Goal: Register for event/course

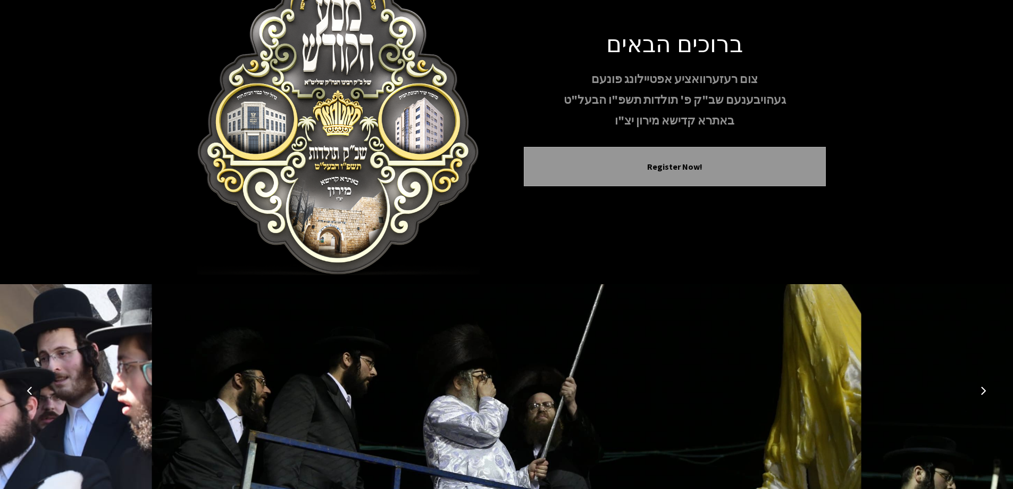
scroll to position [105, 0]
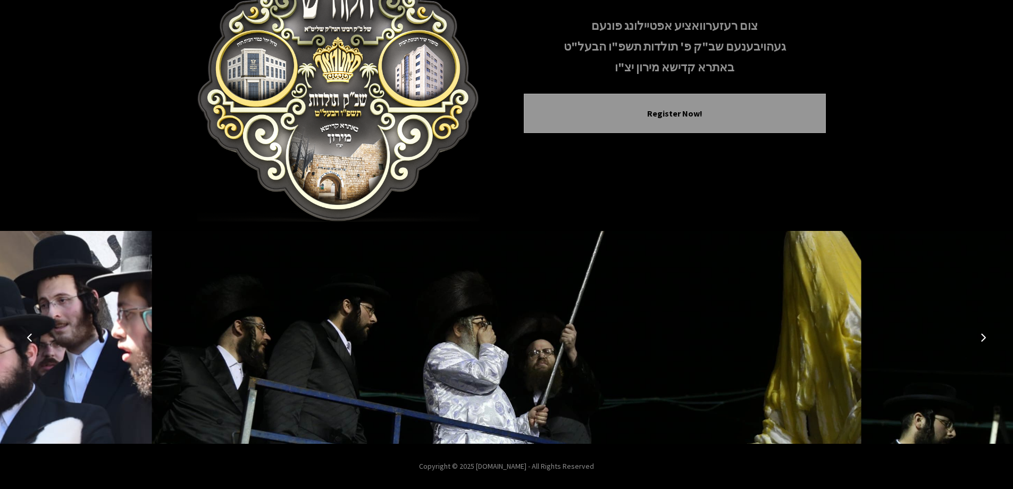
click at [984, 335] on icon "Next image" at bounding box center [983, 337] width 9 height 9
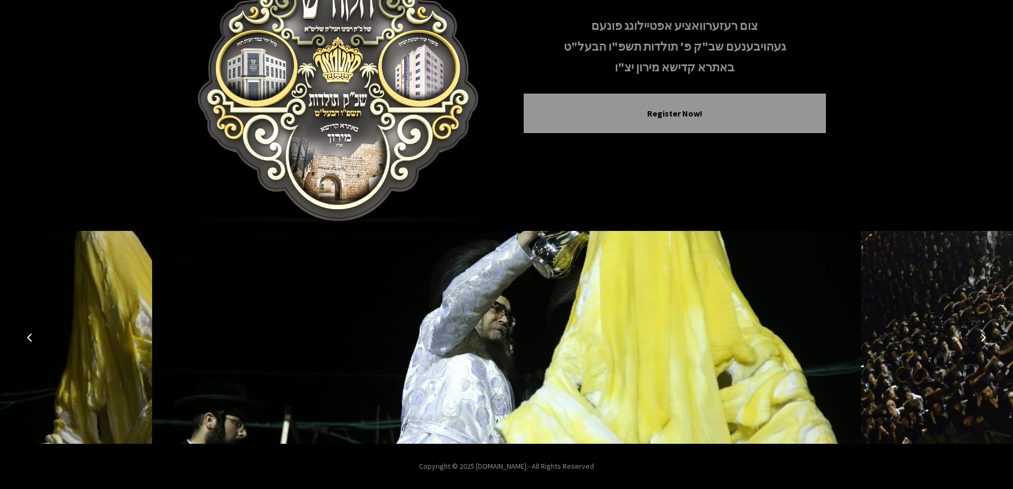
click at [984, 335] on icon "Next image" at bounding box center [983, 337] width 9 height 9
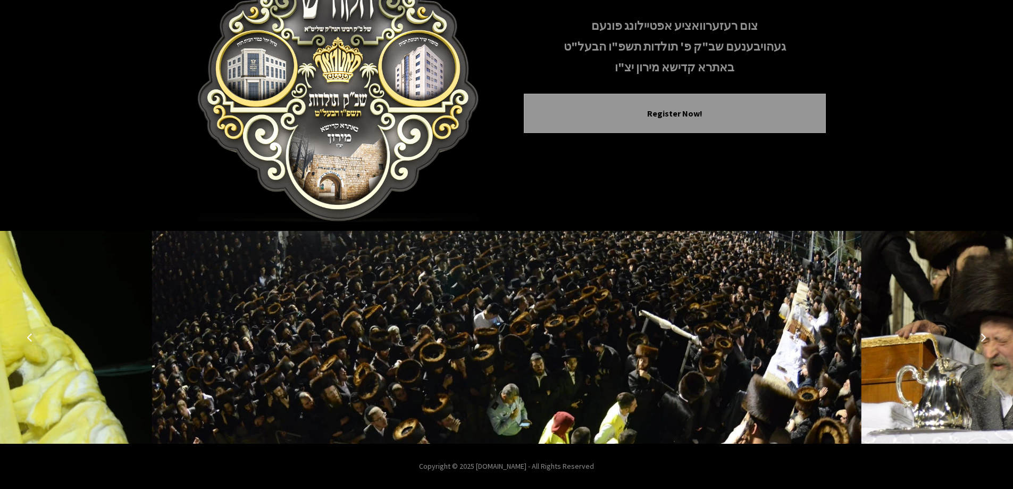
click at [984, 335] on icon "Next image" at bounding box center [983, 337] width 9 height 9
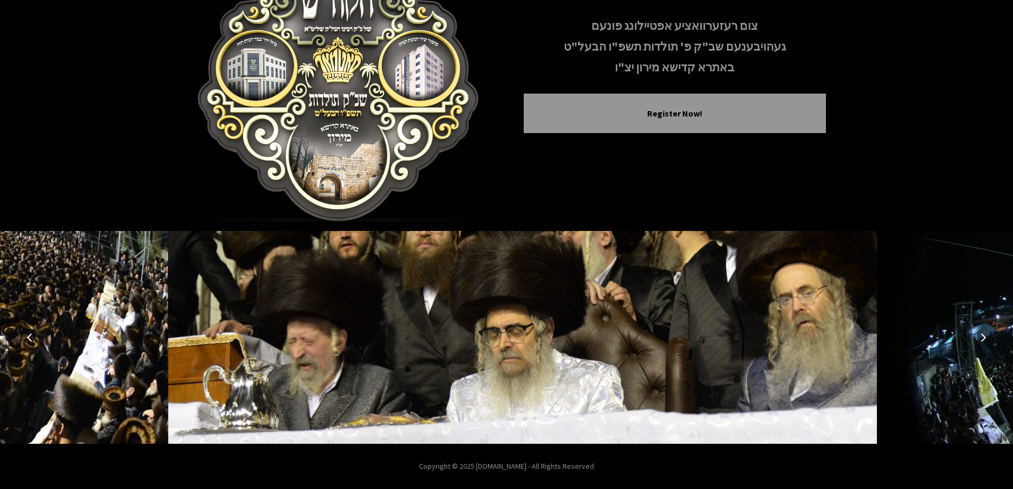
click at [984, 335] on icon "Next image" at bounding box center [983, 337] width 9 height 9
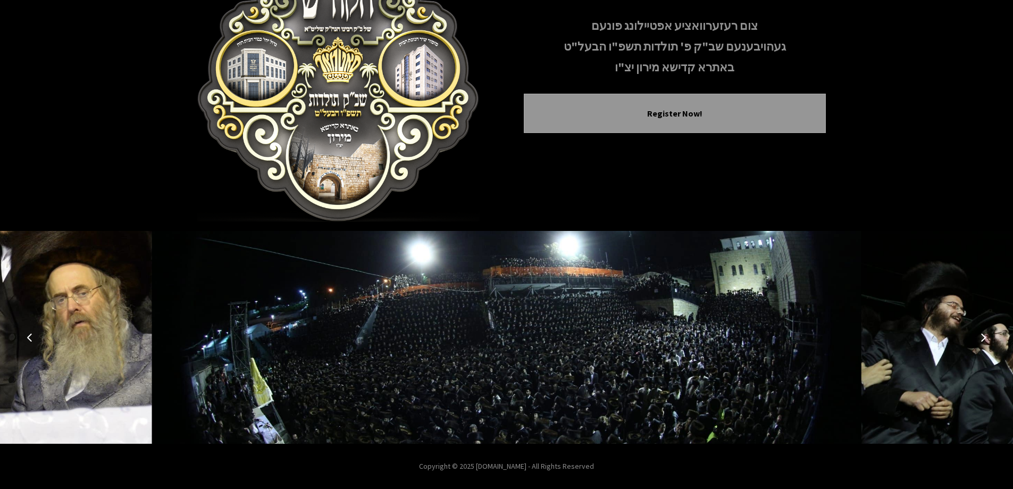
click at [985, 330] on button "Next image" at bounding box center [983, 337] width 26 height 26
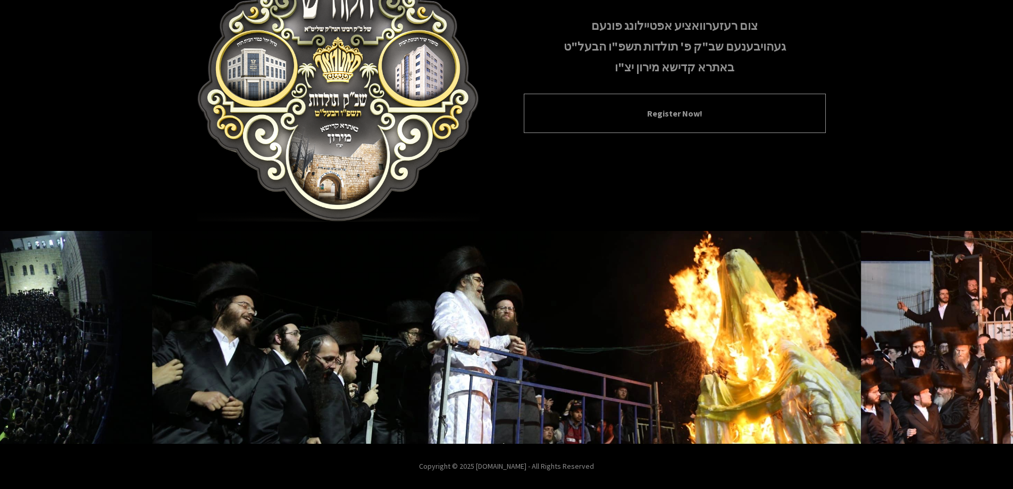
click at [663, 108] on button "Register Now!" at bounding box center [674, 113] width 275 height 13
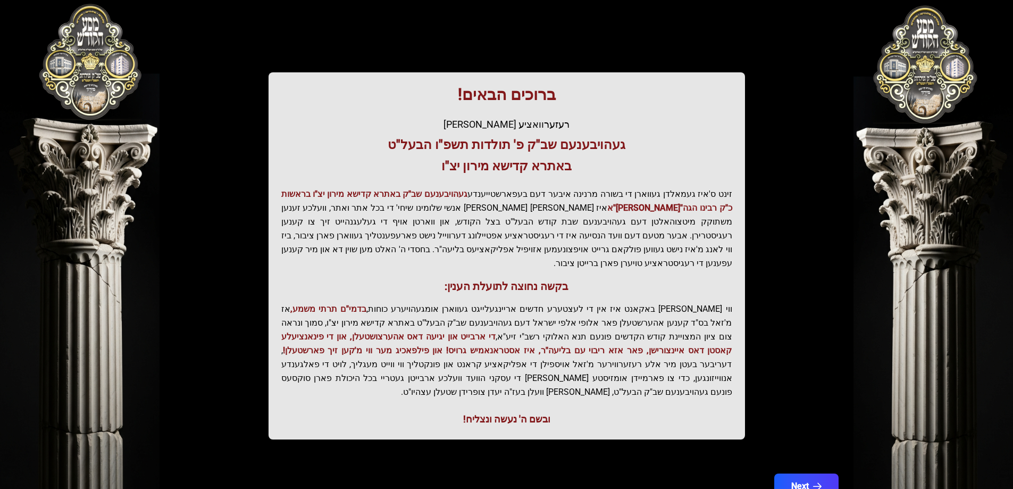
scroll to position [127, 0]
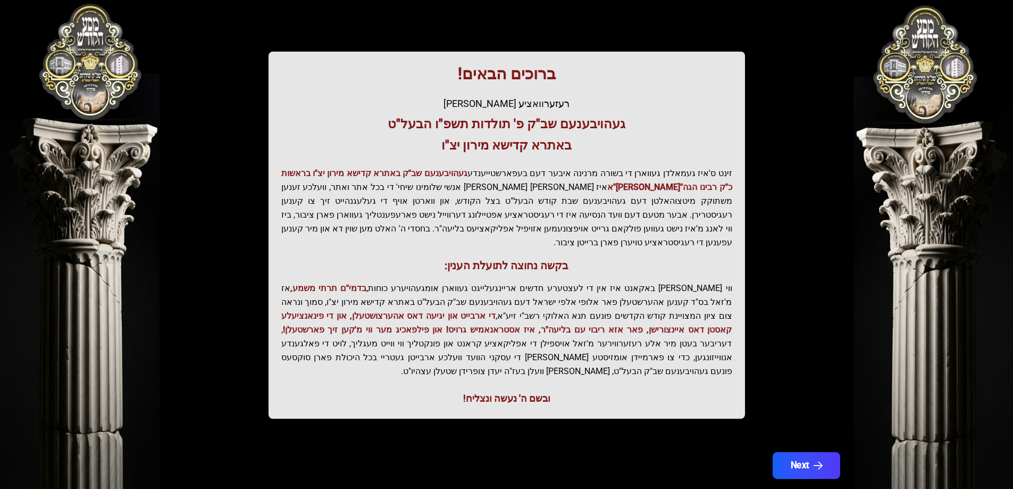
click at [800, 452] on button "Next" at bounding box center [806, 465] width 68 height 27
click at [800, 488] on div at bounding box center [506, 491] width 680 height 0
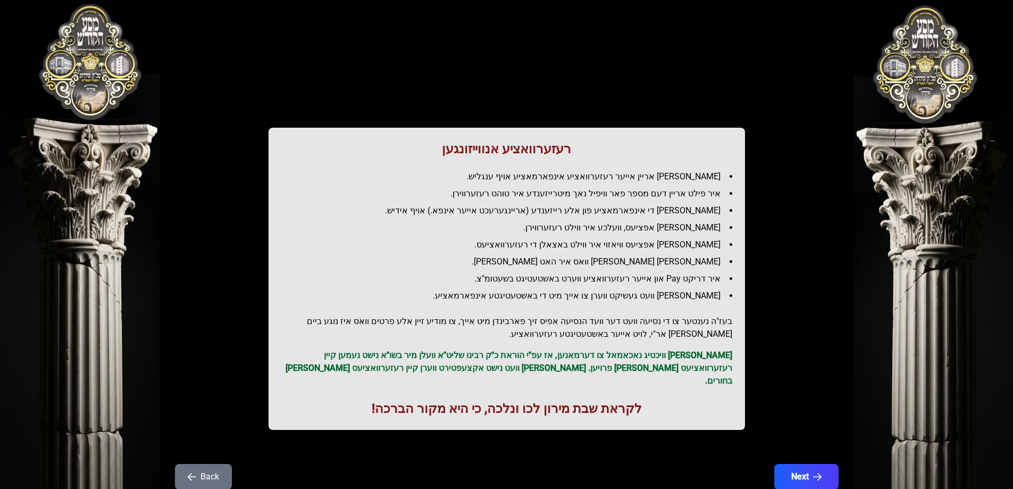
click at [800, 442] on div "רעזערוואציע אנווייזונגען איר לייגט אריין אייער רעזערוואציע אינפארמאציע אויף ענג…" at bounding box center [506, 264] width 680 height 476
click at [805, 463] on button "Next" at bounding box center [806, 476] width 68 height 27
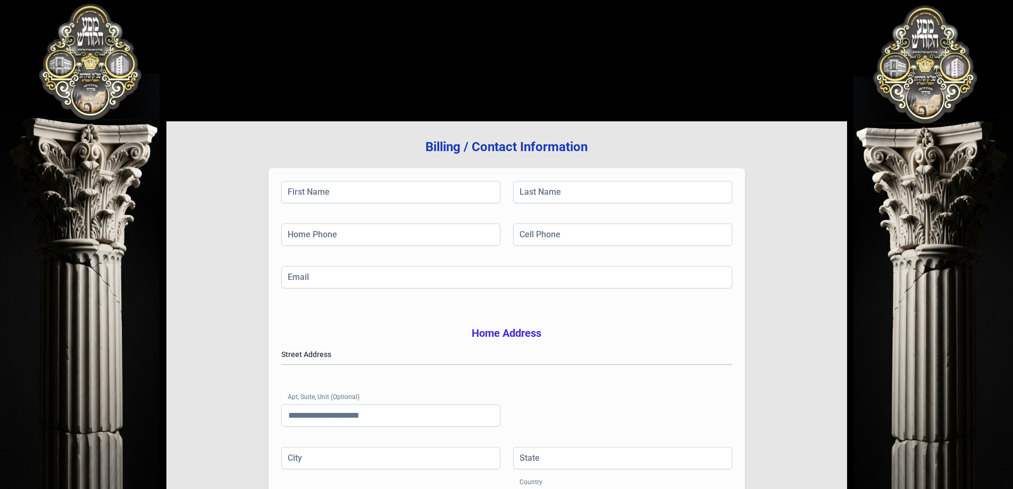
scroll to position [170, 0]
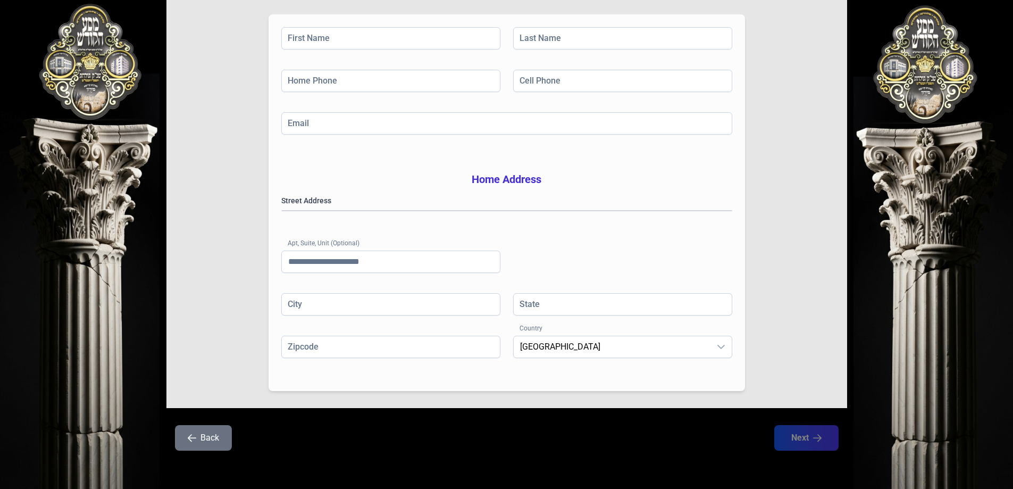
click at [202, 431] on button "Back" at bounding box center [203, 438] width 57 height 26
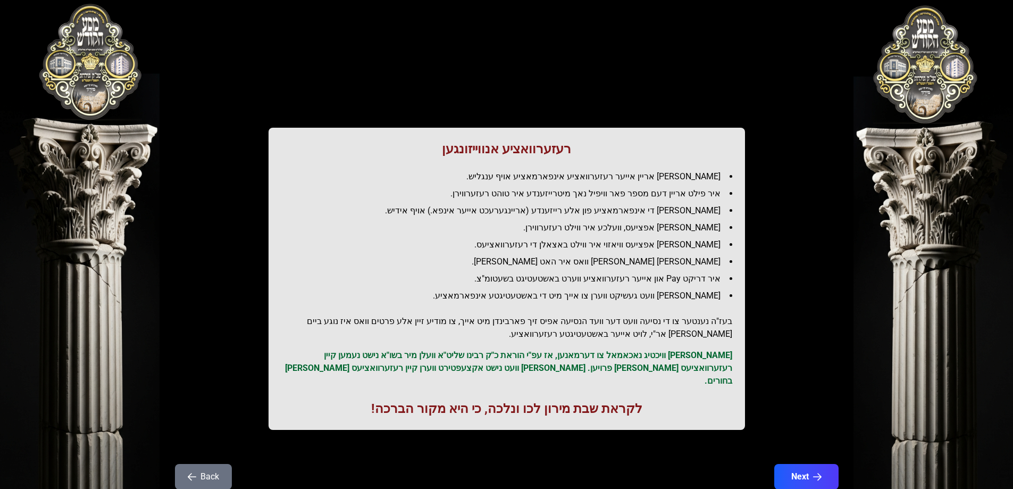
click at [202, 431] on div "רעזערוואציע אנווייזונגען איר לייגט אריין אייער רעזערוואציע אינפארמאציע אויף ענג…" at bounding box center [506, 236] width 680 height 421
click at [209, 464] on button "Back" at bounding box center [203, 477] width 57 height 26
